Goal: Task Accomplishment & Management: Use online tool/utility

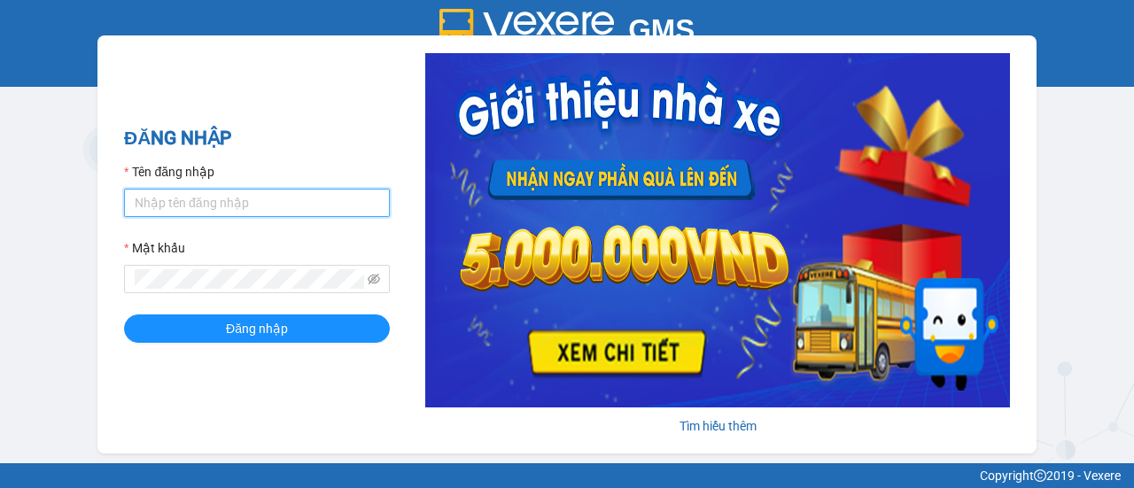
click at [259, 203] on input "Tên đăng nhập" at bounding box center [257, 203] width 266 height 28
type input "thuhuong.thaolan"
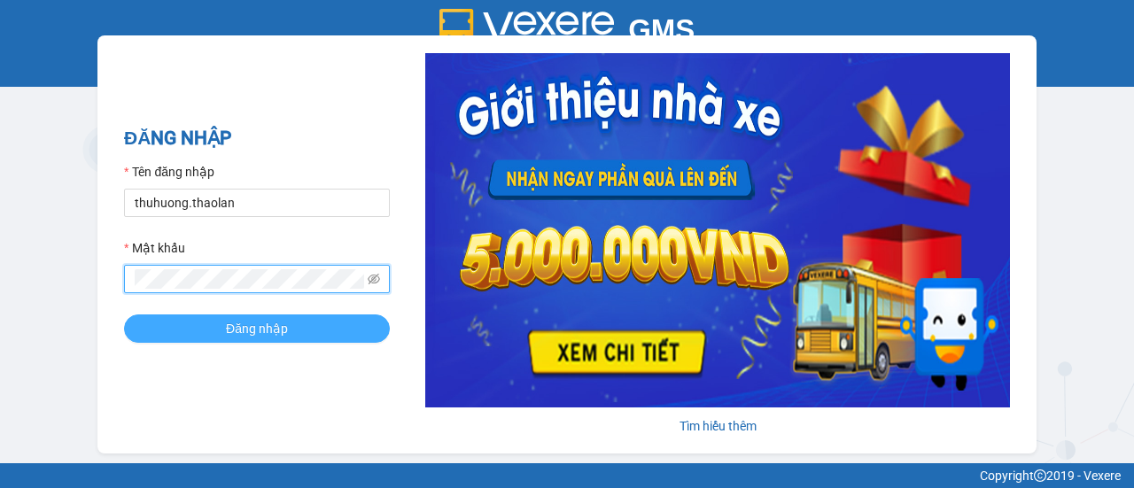
click at [168, 329] on button "Đăng nhập" at bounding box center [257, 328] width 266 height 28
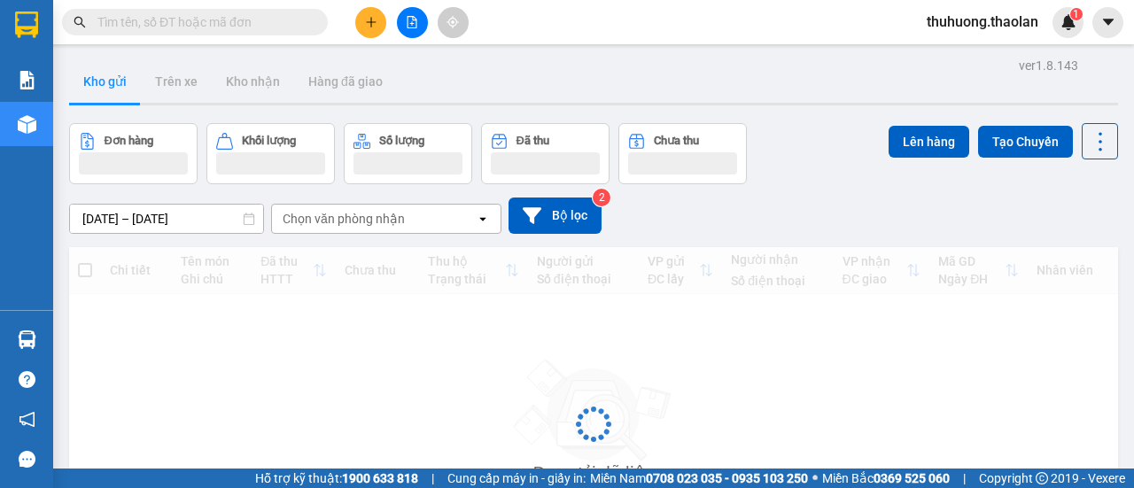
click at [407, 15] on button at bounding box center [412, 22] width 31 height 31
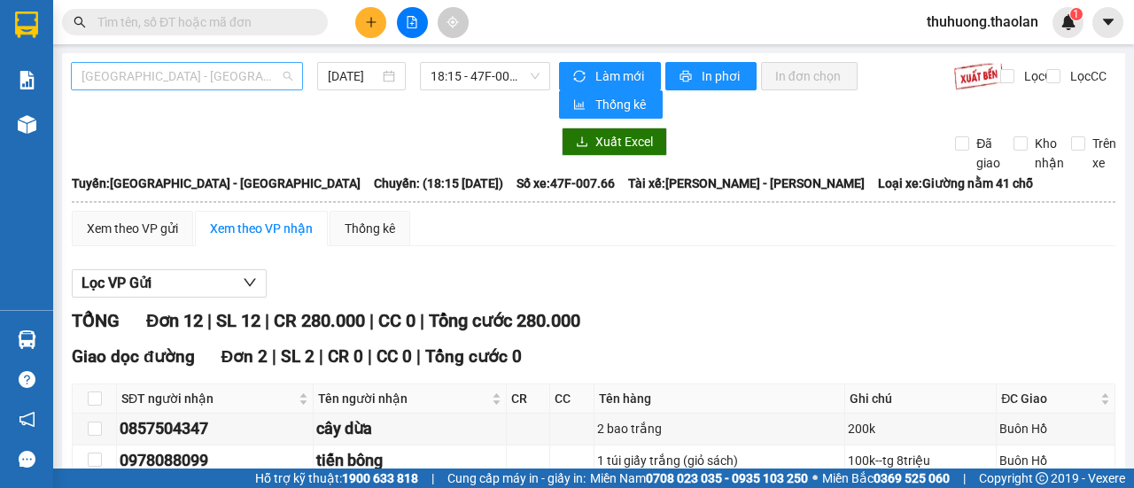
click at [204, 67] on span "[GEOGRAPHIC_DATA] - [GEOGRAPHIC_DATA]" at bounding box center [186, 76] width 211 height 27
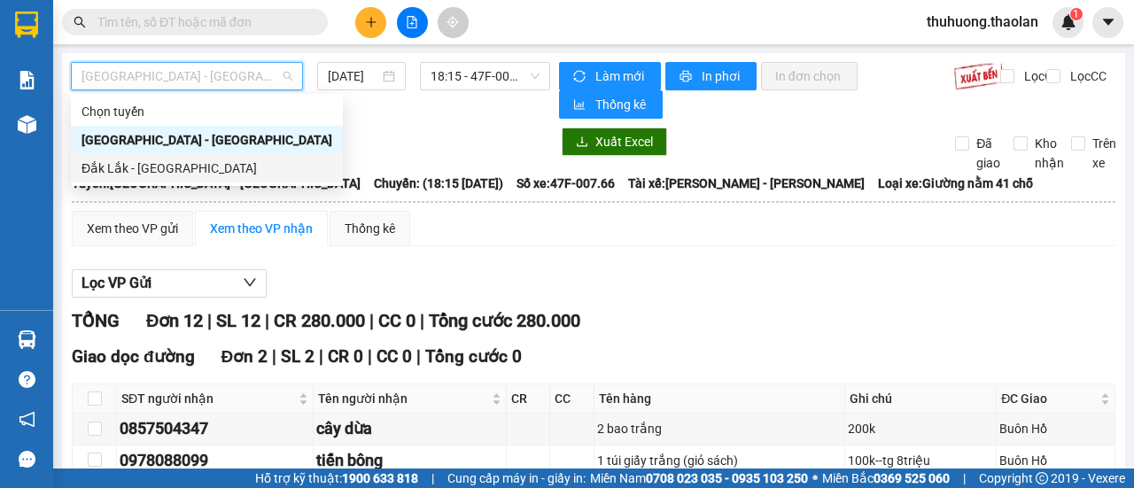
click at [164, 162] on div "Đắk Lắk - [GEOGRAPHIC_DATA]" at bounding box center [206, 168] width 251 height 19
click at [164, 162] on div "Xuất Excel Đã giao Kho nhận Trên xe" at bounding box center [593, 150] width 1045 height 45
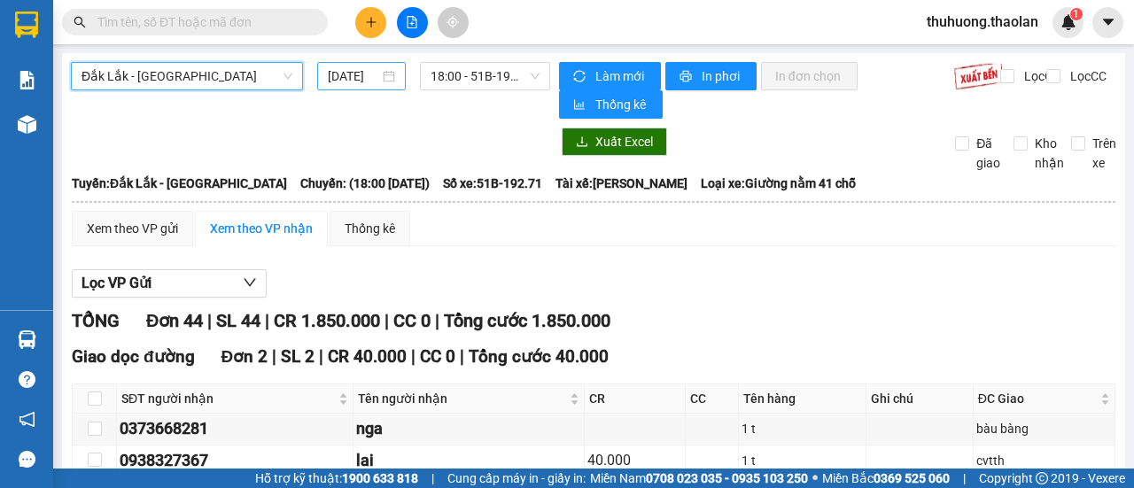
click at [344, 75] on input "[DATE]" at bounding box center [353, 75] width 51 height 19
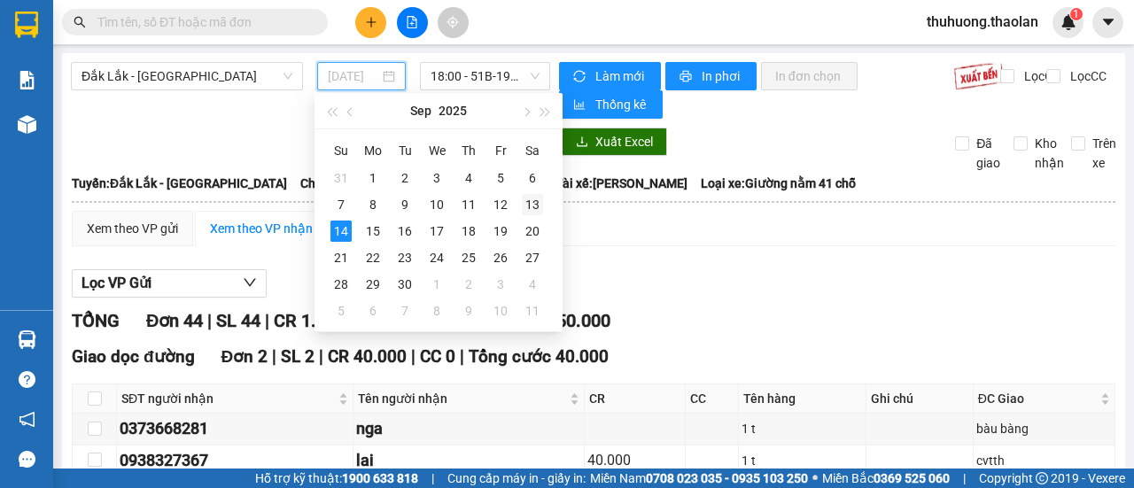
click at [537, 207] on div "13" at bounding box center [532, 204] width 21 height 21
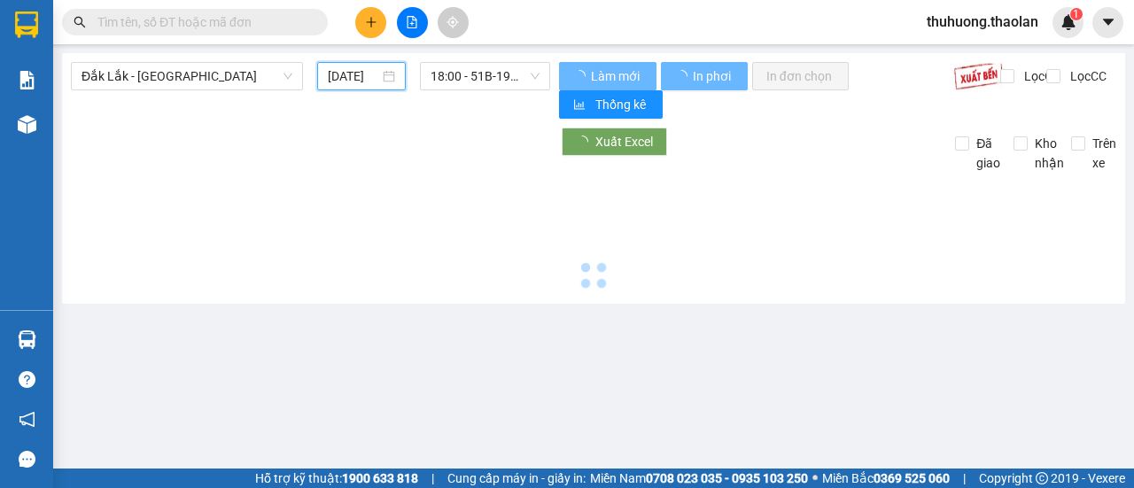
type input "13/09/2025"
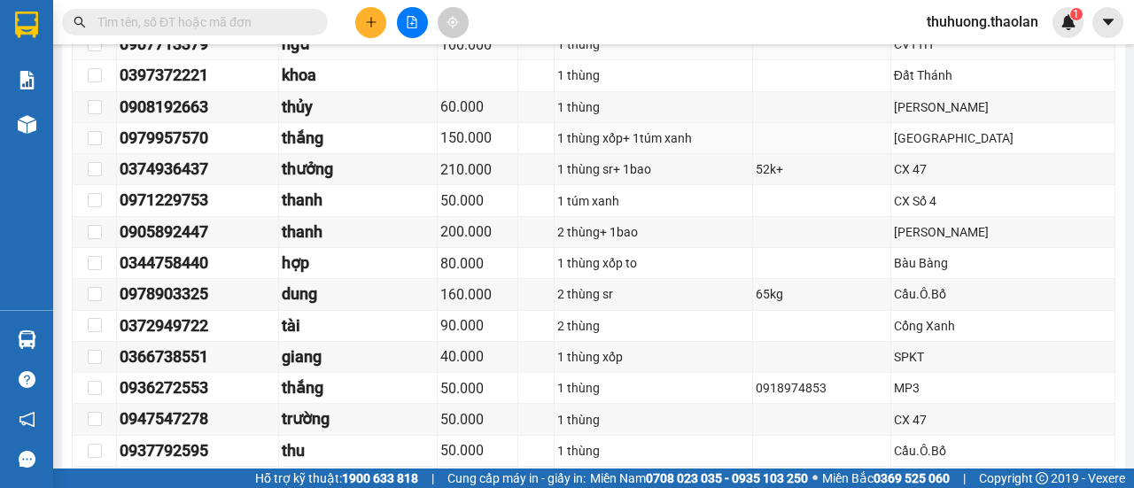
scroll to position [1151, 0]
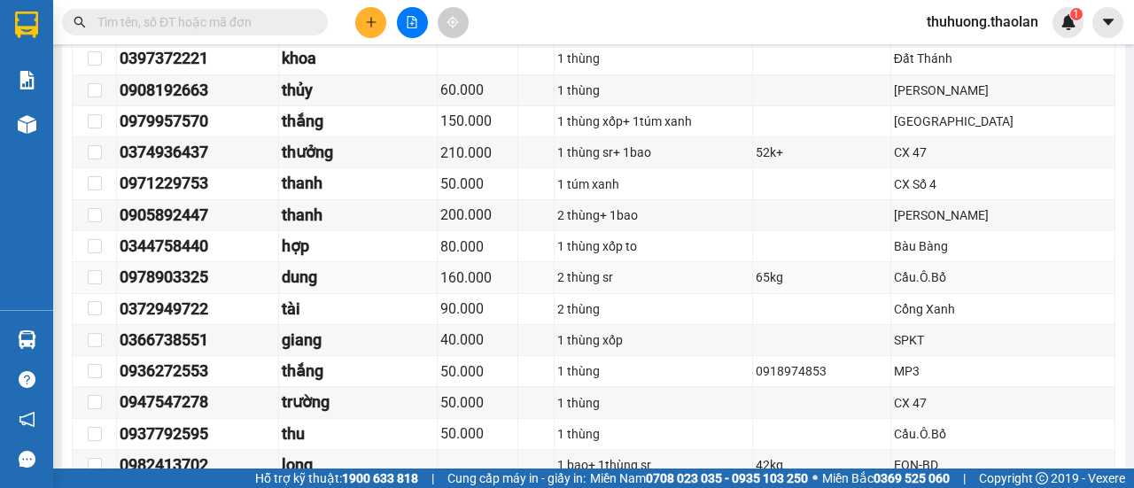
click at [498, 268] on div "160.000" at bounding box center [477, 278] width 74 height 22
click at [328, 265] on div "dung" at bounding box center [358, 277] width 152 height 25
click at [515, 267] on div "160.000" at bounding box center [477, 278] width 74 height 22
click at [515, 204] on div "200.000" at bounding box center [477, 215] width 74 height 22
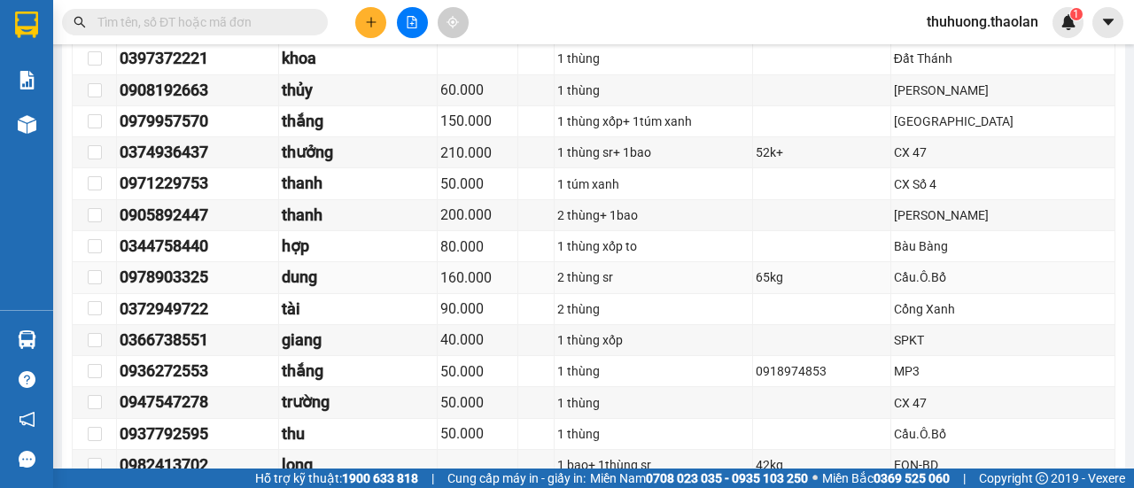
click at [505, 267] on div "160.000" at bounding box center [477, 278] width 74 height 22
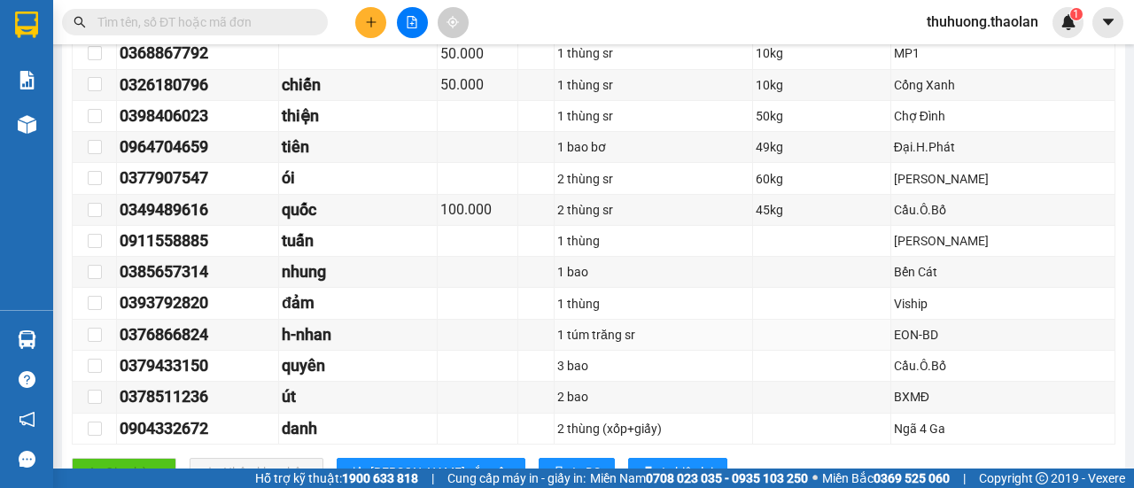
scroll to position [2037, 0]
